Goal: Check status: Check status

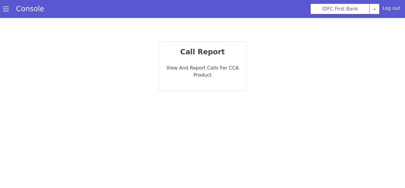
click at [236, 72] on p "View and report calls for CCA Product" at bounding box center [204, 71] width 78 height 19
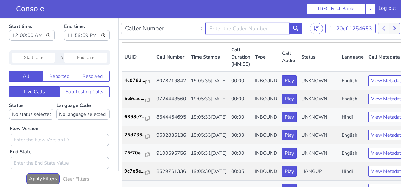
click at [234, 29] on input "text" at bounding box center [247, 29] width 84 height 12
paste input "7014668649"
type input "7014668649"
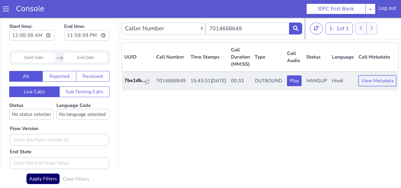
click at [369, 83] on button "View Metadata" at bounding box center [378, 80] width 38 height 11
